Goal: Transaction & Acquisition: Obtain resource

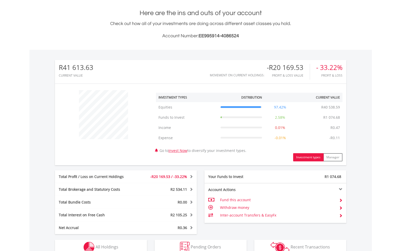
scroll to position [202, 0]
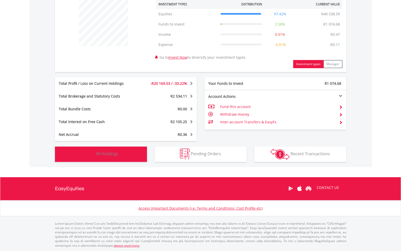
click at [104, 153] on span "All Holdings" at bounding box center [107, 154] width 23 height 6
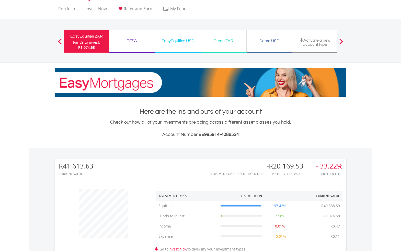
scroll to position [0, 0]
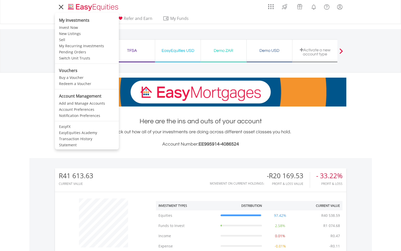
click at [63, 7] on icon at bounding box center [60, 7] width 7 height 6
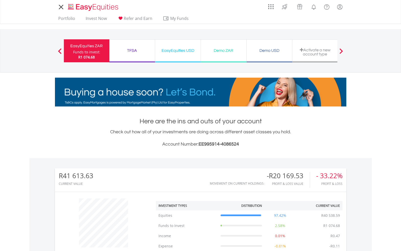
click at [63, 7] on icon at bounding box center [60, 7] width 7 height 6
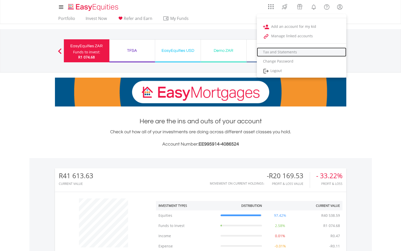
click at [286, 52] on link "Tax and Statements" at bounding box center [301, 52] width 89 height 9
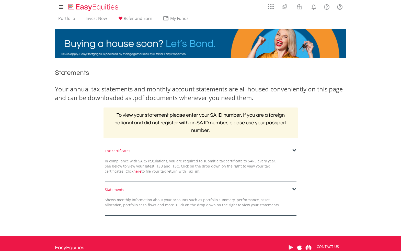
scroll to position [23, 0]
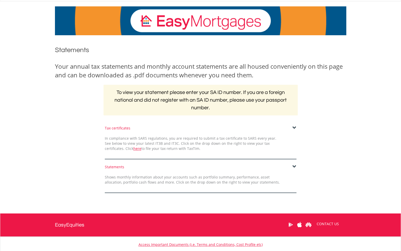
click at [293, 128] on span at bounding box center [294, 128] width 4 height 4
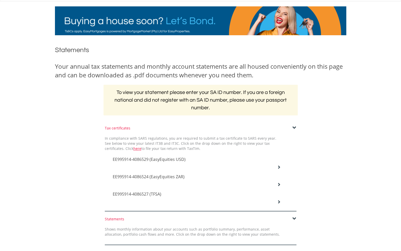
click at [281, 169] on div "EE995914-4086524 (EasyEquities ZAR)" at bounding box center [197, 159] width 176 height 17
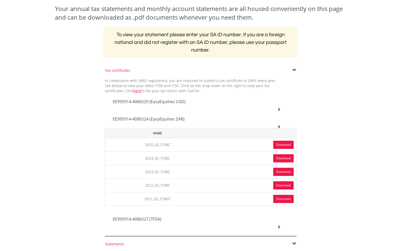
scroll to position [82, 0]
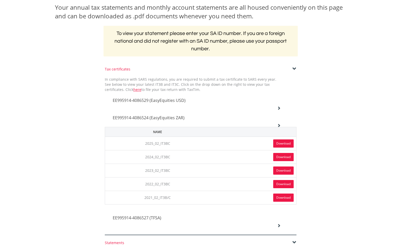
click at [286, 143] on link "Download" at bounding box center [283, 144] width 20 height 8
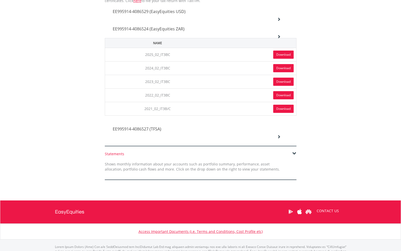
scroll to position [194, 0]
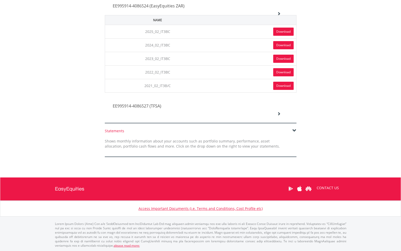
click at [293, 131] on span at bounding box center [294, 131] width 4 height 4
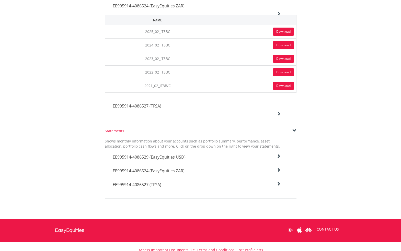
click at [279, 158] on icon at bounding box center [278, 156] width 4 height 4
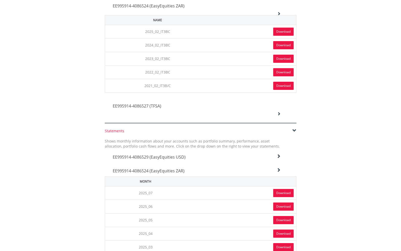
click at [281, 196] on link "Download" at bounding box center [283, 193] width 20 height 8
